Goal: Task Accomplishment & Management: Manage account settings

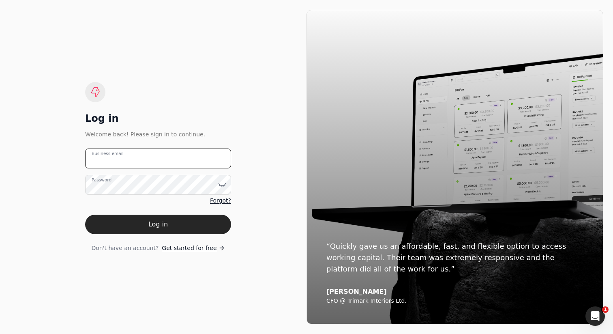
click at [176, 153] on email "Business email" at bounding box center [158, 158] width 146 height 20
type email "team+traine@helloquickly.com"
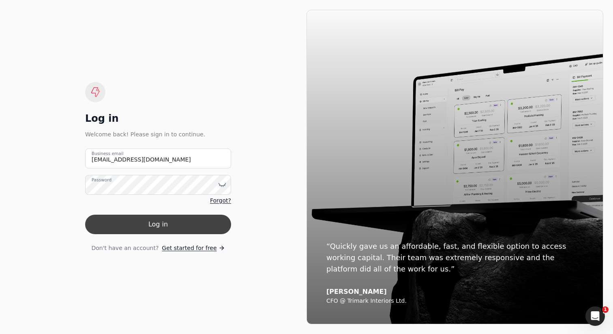
click at [175, 226] on button "Log in" at bounding box center [158, 224] width 146 height 19
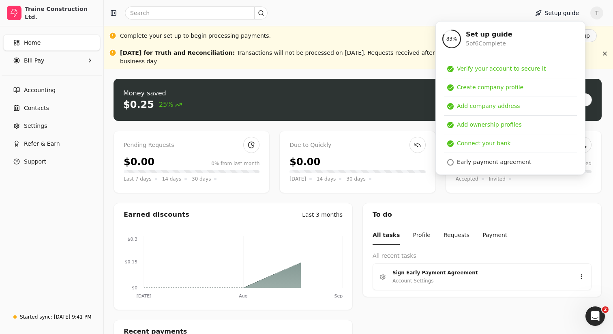
click at [374, 27] on div "Complete your set up to begin processing payments. Finish set up" at bounding box center [358, 35] width 509 height 19
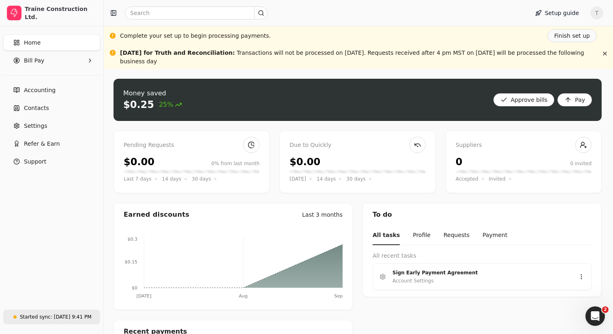
click at [49, 316] on div "Started sync:" at bounding box center [36, 316] width 32 height 7
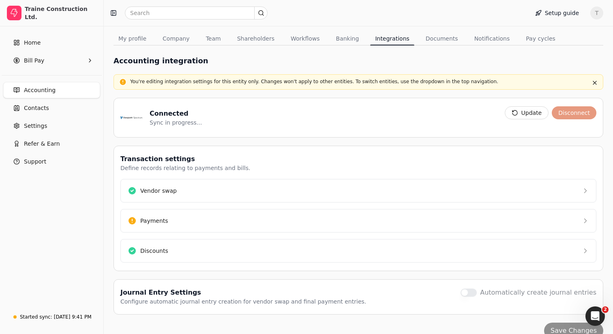
scroll to position [84, 0]
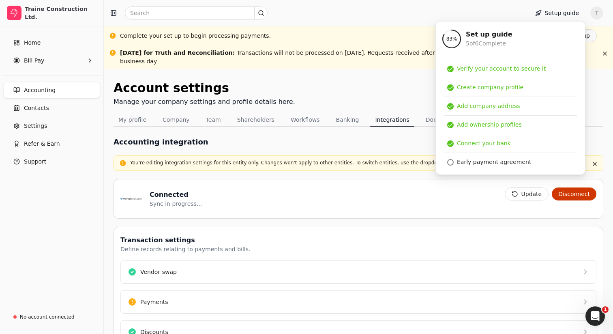
click at [382, 89] on div "Account settings Manage your company settings and profile details here." at bounding box center [359, 96] width 490 height 34
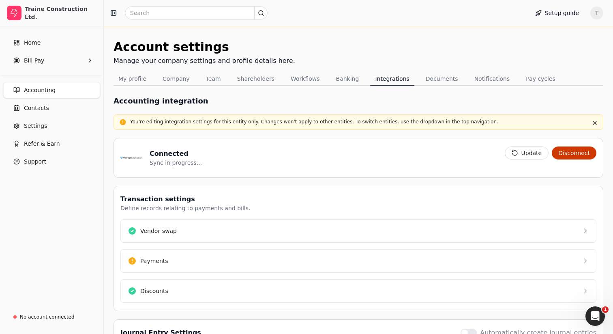
scroll to position [96, 0]
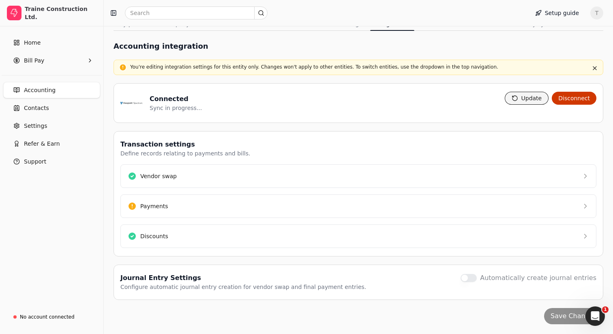
click at [533, 99] on button "Update" at bounding box center [527, 98] width 44 height 13
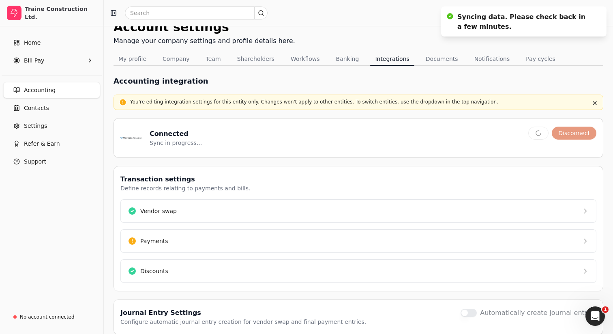
scroll to position [0, 0]
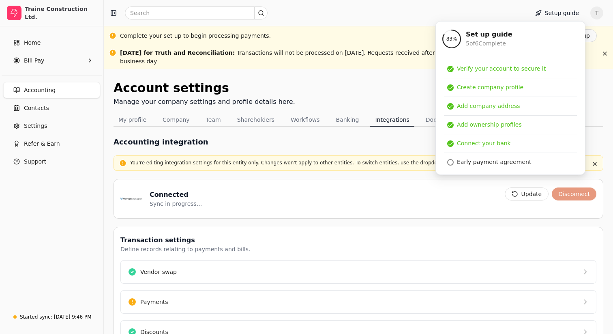
click at [361, 85] on div "Account settings Manage your company settings and profile details here." at bounding box center [359, 96] width 490 height 34
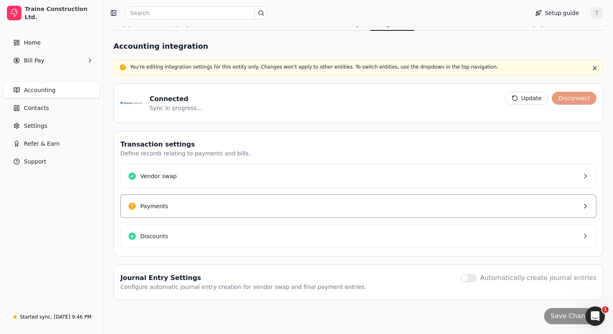
click at [178, 210] on button "Payments" at bounding box center [358, 206] width 476 height 24
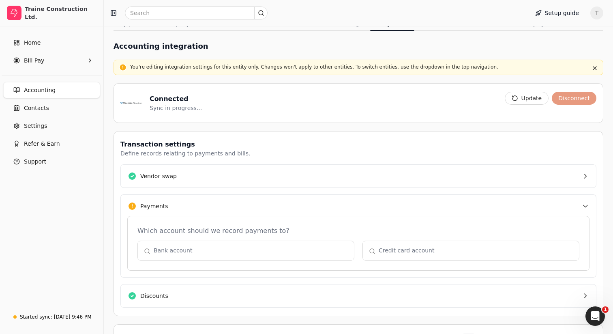
click at [206, 203] on button "Payments" at bounding box center [358, 205] width 476 height 23
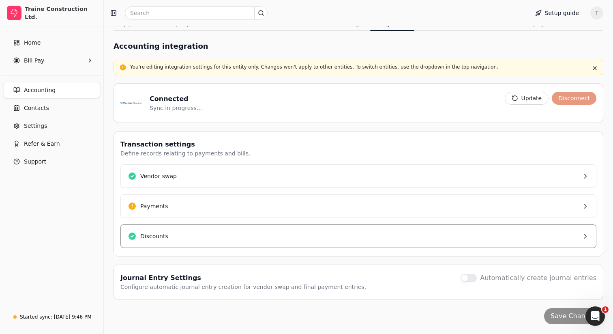
click at [201, 239] on button "Discounts" at bounding box center [358, 236] width 476 height 24
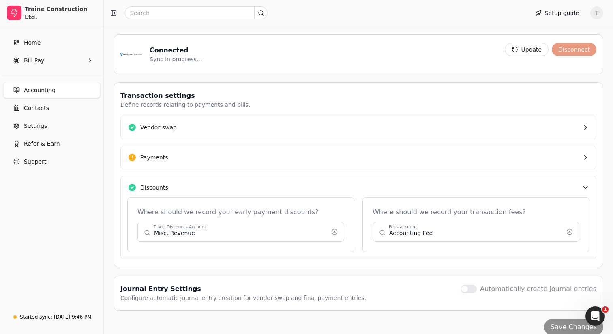
scroll to position [148, 0]
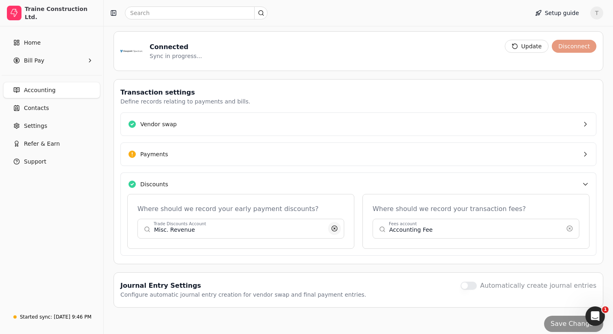
click at [336, 231] on button "button" at bounding box center [334, 228] width 13 height 13
click at [260, 229] on button "button" at bounding box center [240, 228] width 207 height 19
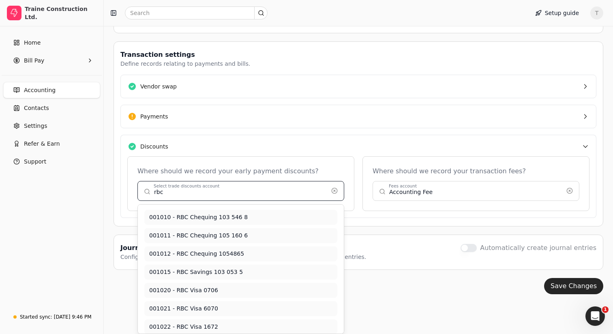
scroll to position [0, 0]
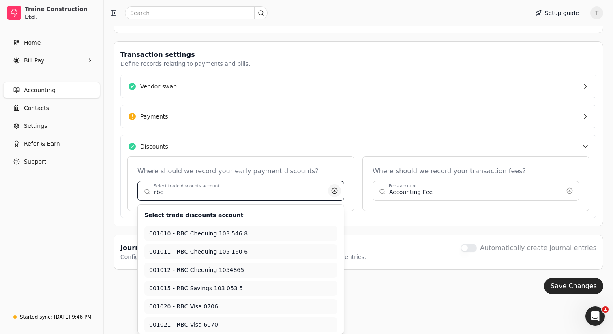
type input "rbc"
click at [336, 191] on button "button" at bounding box center [334, 190] width 13 height 13
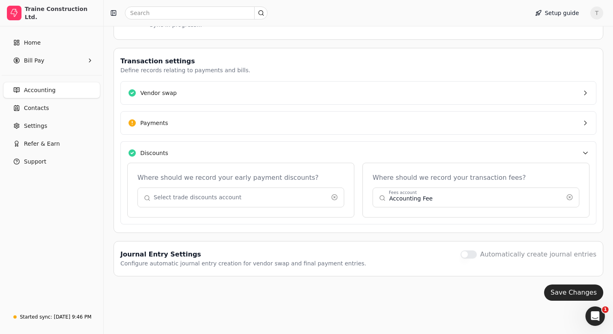
scroll to position [155, 0]
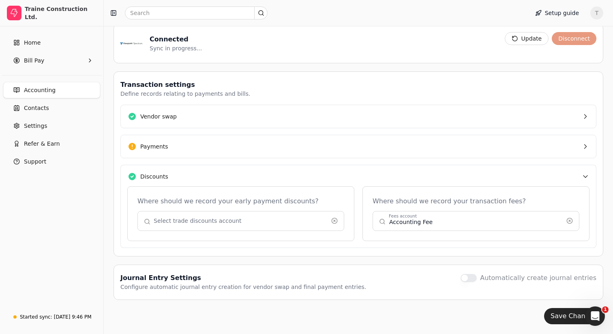
click at [284, 222] on button "button" at bounding box center [240, 220] width 207 height 19
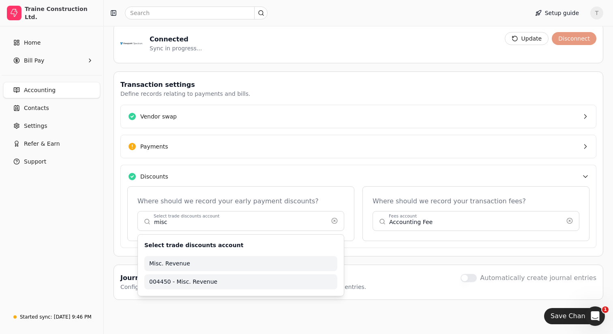
click at [210, 281] on span "004450 - Misc. Revenue" at bounding box center [240, 281] width 183 height 9
type input "004450 - Misc. Revenue"
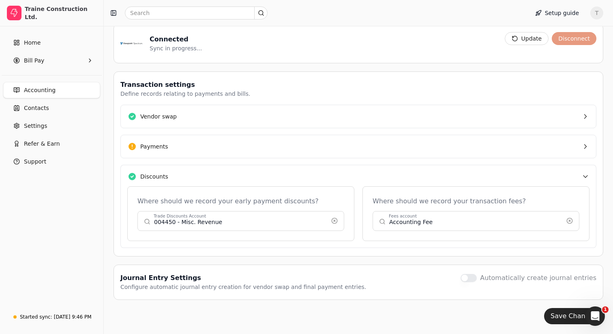
click at [477, 253] on div "Transaction settings Define records relating to payments and bills. Vendor swap…" at bounding box center [359, 163] width 490 height 185
click at [557, 315] on button "Save Changes" at bounding box center [573, 316] width 59 height 16
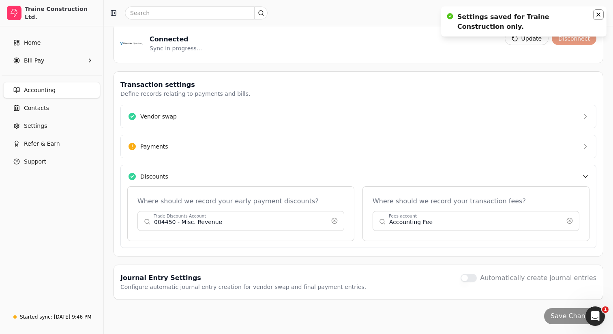
click at [600, 15] on icon "Notifications (F8)" at bounding box center [598, 14] width 6 height 6
click at [330, 69] on div "Accounting integration Entity: Traine Construction You're editing integration s…" at bounding box center [359, 147] width 490 height 353
click at [273, 175] on button "Discounts" at bounding box center [358, 176] width 476 height 23
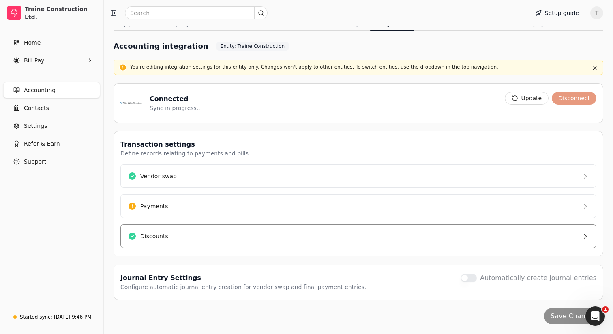
scroll to position [96, 0]
click at [227, 234] on button "Discounts" at bounding box center [358, 236] width 476 height 24
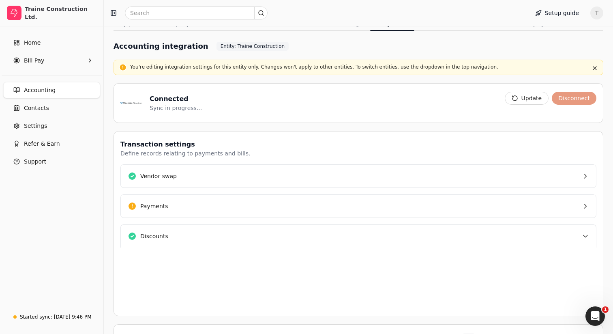
scroll to position [155, 0]
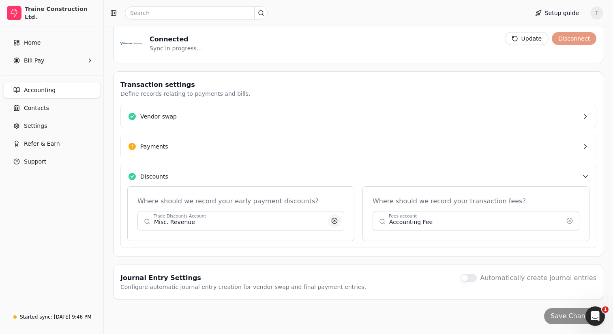
click at [333, 219] on button "button" at bounding box center [334, 220] width 13 height 13
click at [265, 223] on button "button" at bounding box center [240, 220] width 207 height 19
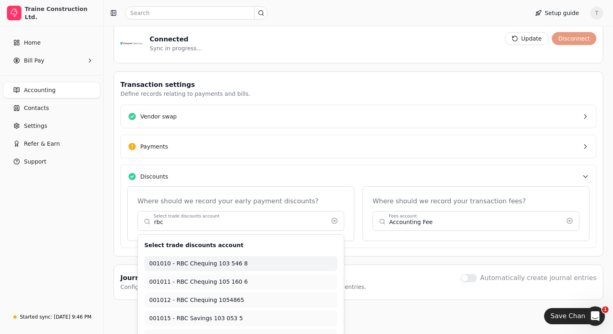
type input "001010 - RBC Chequing 103 546 8"
click at [337, 199] on div "Where should we record your early payment discounts?" at bounding box center [240, 201] width 207 height 10
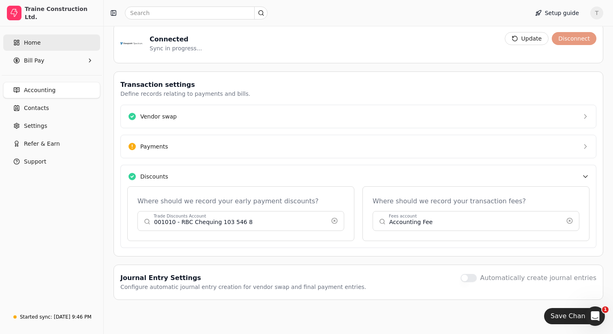
click at [29, 45] on span "Home" at bounding box center [32, 43] width 17 height 9
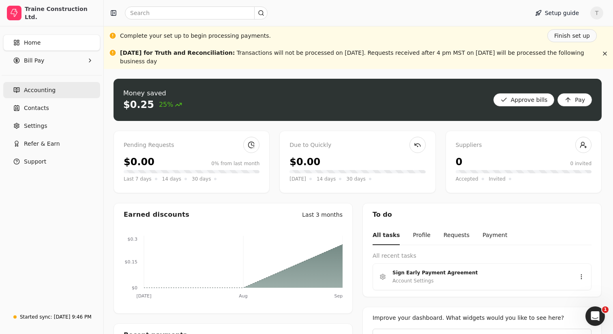
click at [45, 91] on span "Accounting" at bounding box center [40, 90] width 32 height 9
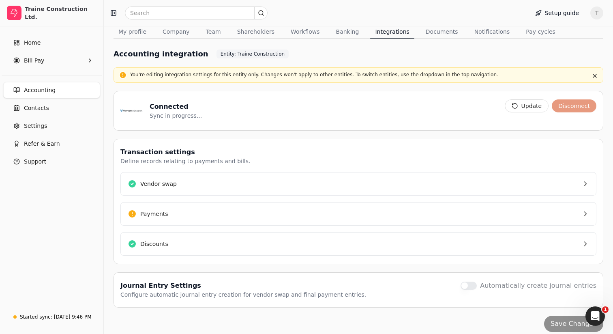
scroll to position [96, 0]
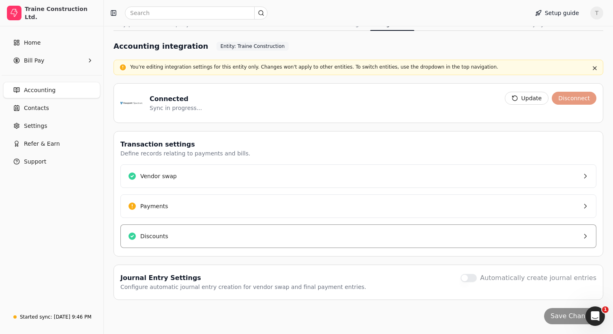
click at [193, 237] on button "Discounts" at bounding box center [358, 236] width 476 height 24
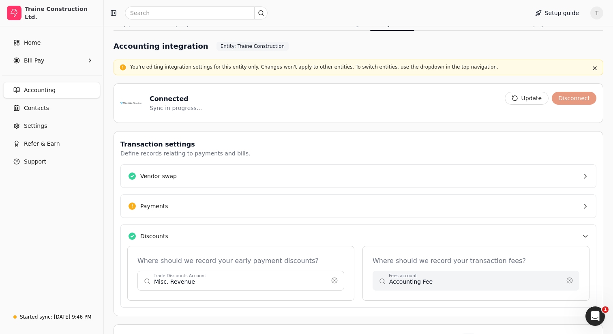
click at [209, 237] on button "Discounts" at bounding box center [358, 235] width 476 height 23
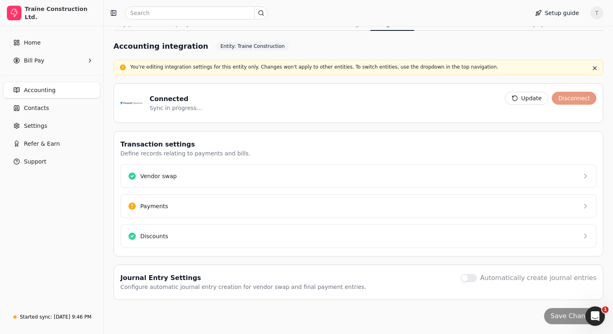
click at [290, 117] on div "Connected Sync in progress... Update Disconnect" at bounding box center [359, 103] width 490 height 40
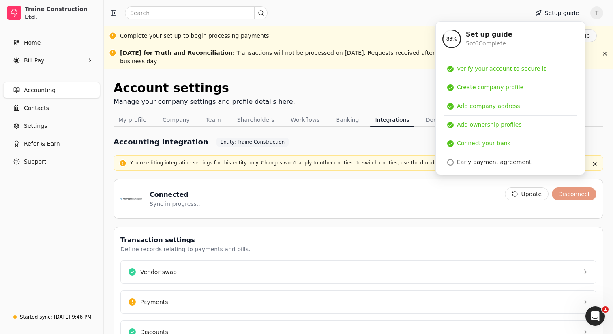
click at [317, 190] on div "Connected Sync in progress..." at bounding box center [309, 198] width 378 height 23
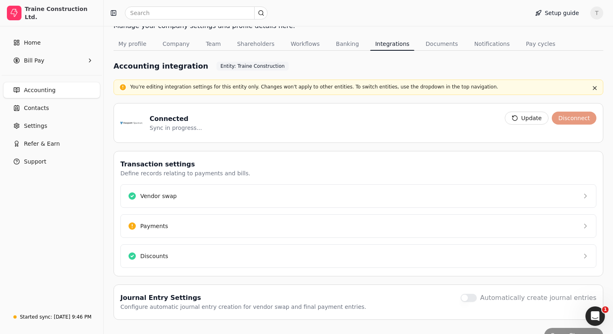
scroll to position [81, 0]
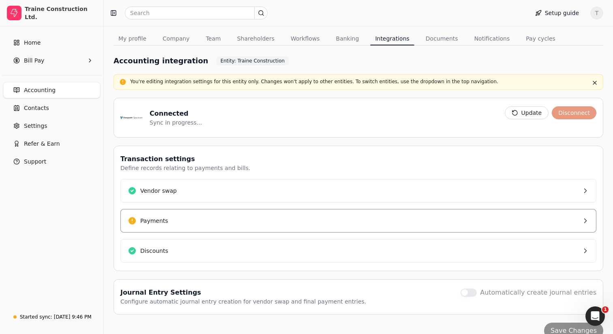
click at [247, 219] on button "Payments" at bounding box center [358, 221] width 476 height 24
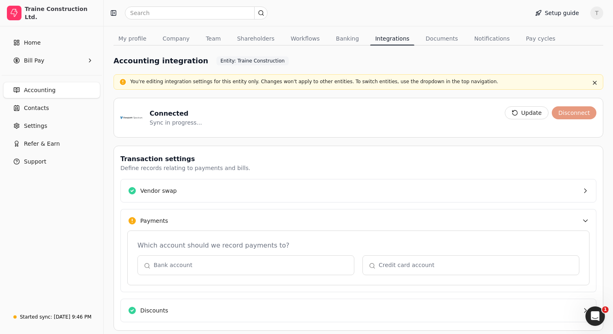
click at [247, 219] on button "Payments" at bounding box center [358, 220] width 476 height 23
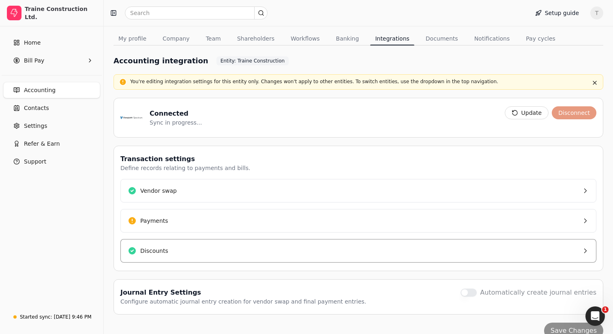
click at [215, 251] on button "Discounts" at bounding box center [358, 251] width 476 height 24
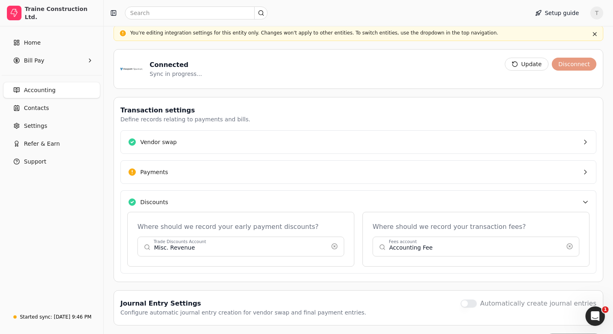
scroll to position [131, 0]
click at [335, 245] on button "button" at bounding box center [334, 245] width 13 height 13
click at [269, 245] on button "button" at bounding box center [240, 245] width 207 height 19
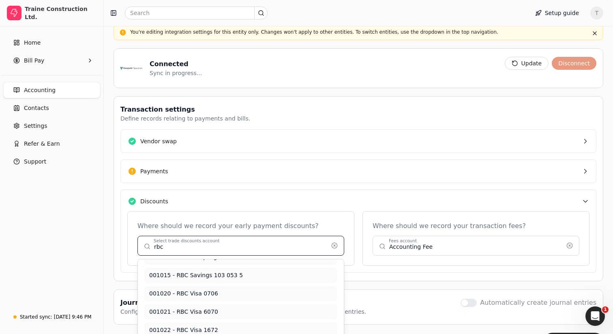
scroll to position [70, 0]
type input "rbc"
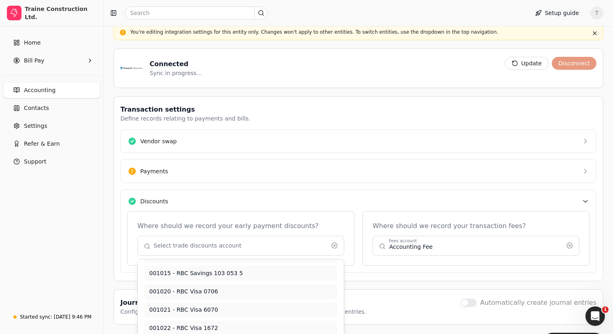
click at [264, 82] on div "Connected Sync in progress... Update Disconnect" at bounding box center [359, 68] width 490 height 40
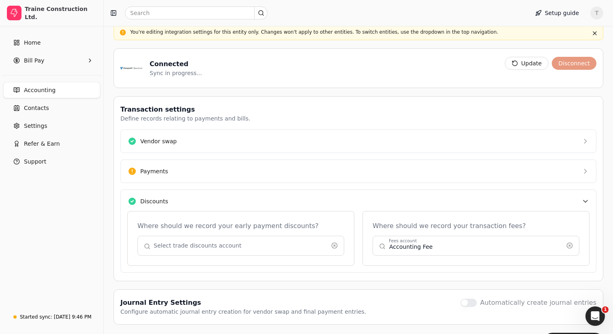
type input "rbc"
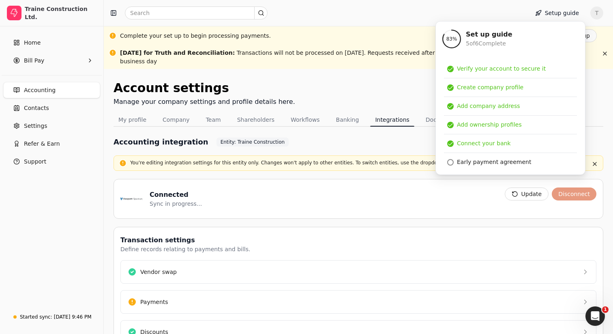
click at [345, 76] on div "Account settings Manage your company settings and profile details here. My prof…" at bounding box center [358, 249] width 509 height 361
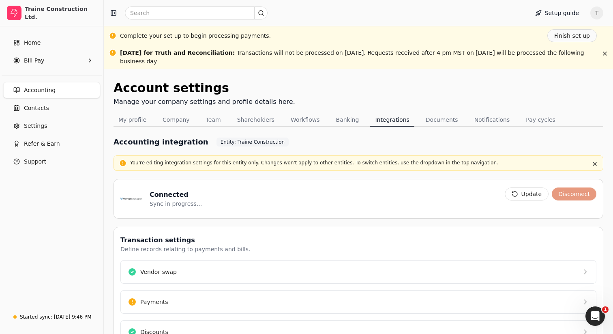
click at [239, 172] on div "Accounting integration Entity: Traine Construction You're editing integration s…" at bounding box center [359, 273] width 490 height 293
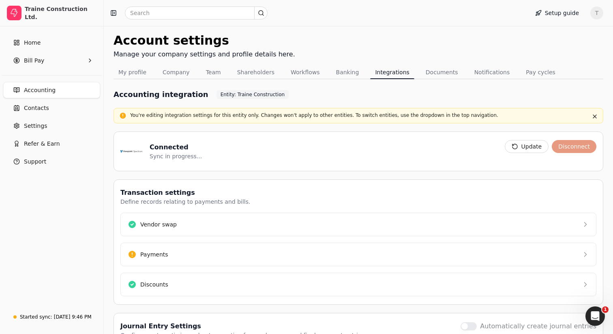
scroll to position [96, 0]
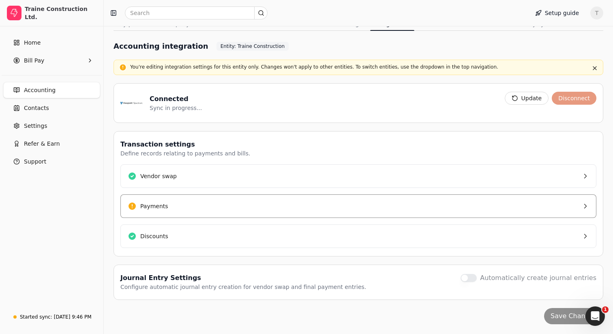
click at [223, 201] on button "Payments" at bounding box center [358, 206] width 476 height 24
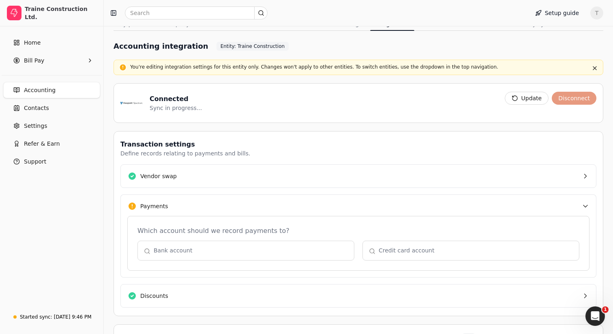
click at [238, 201] on button "Payments" at bounding box center [358, 205] width 476 height 23
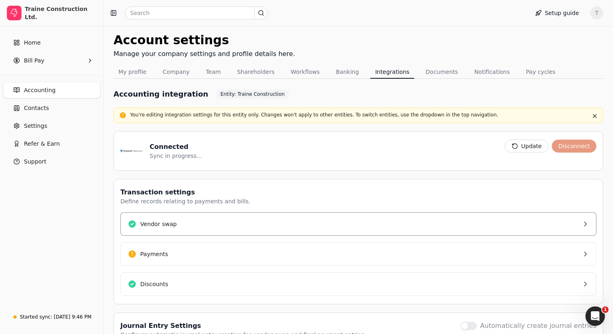
scroll to position [0, 0]
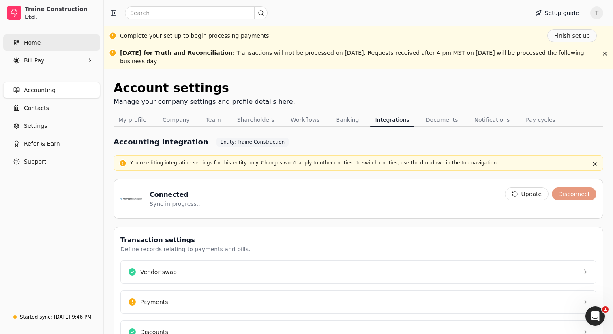
click at [54, 40] on link "Home" at bounding box center [51, 42] width 97 height 16
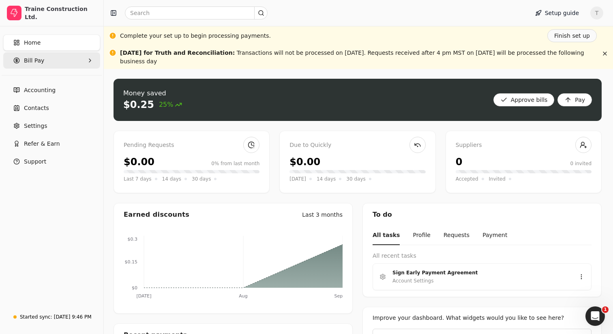
click at [58, 65] on Pay "Bill Pay" at bounding box center [51, 60] width 97 height 16
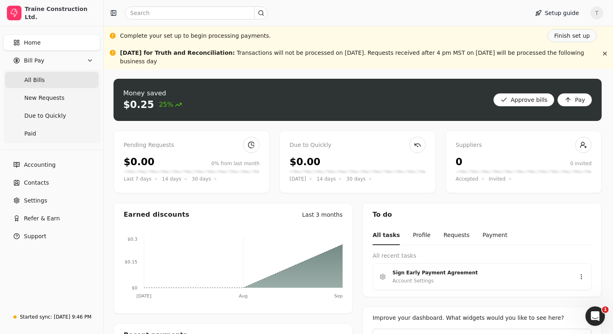
click at [36, 83] on span "All Bills" at bounding box center [34, 80] width 20 height 9
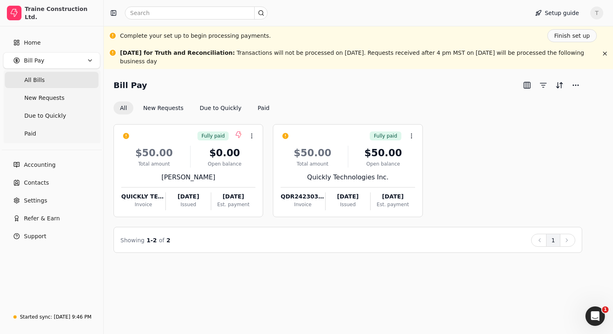
click at [286, 75] on div "Bill Pay All New Requests Due to Quickly Paid Fully paid Context Menu Button $5…" at bounding box center [358, 201] width 509 height 265
click at [326, 95] on div "Bill Pay All New Requests Due to Quickly Paid" at bounding box center [348, 97] width 469 height 36
